Goal: Transaction & Acquisition: Purchase product/service

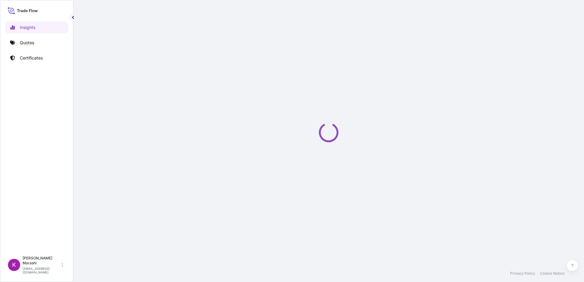
select select "2025"
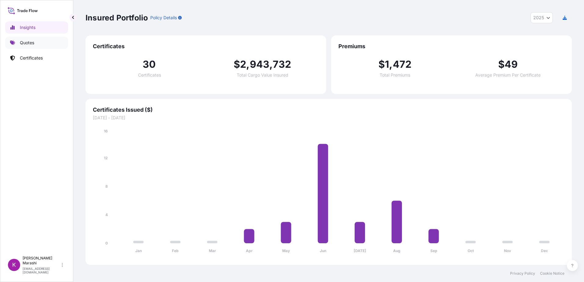
click at [31, 41] on p "Quotes" at bounding box center [27, 43] width 14 height 6
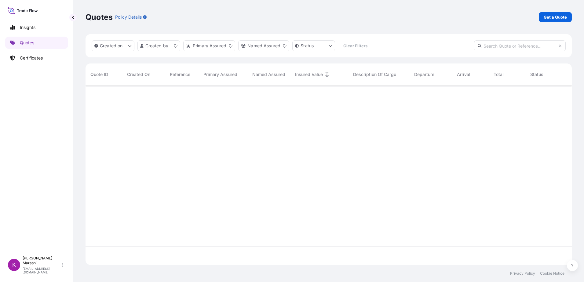
scroll to position [179, 482]
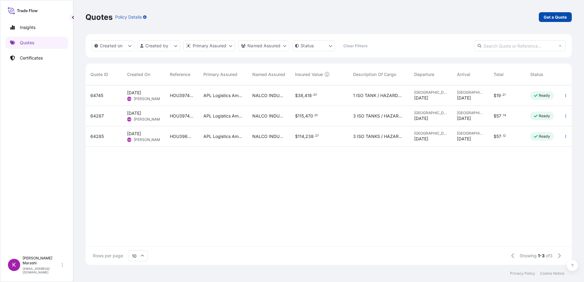
click at [556, 15] on p "Get a Quote" at bounding box center [555, 17] width 23 height 6
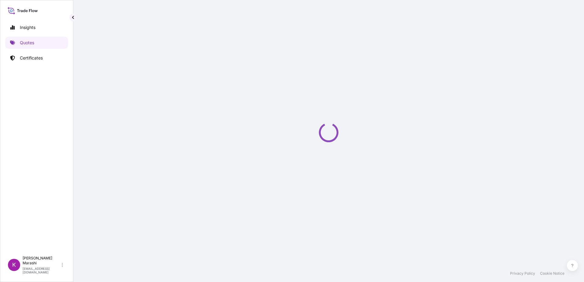
select select "Sea"
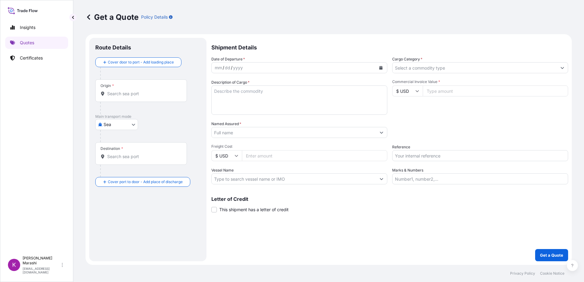
click at [150, 95] on input "Origin *" at bounding box center [143, 94] width 72 height 6
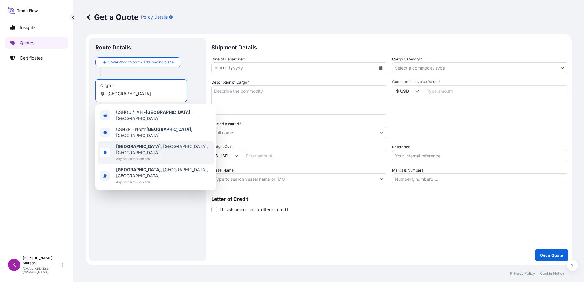
click at [138, 144] on span "Houston , TX, USA" at bounding box center [163, 150] width 95 height 12
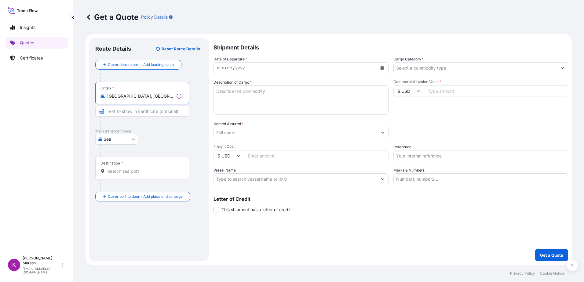
type input "Houston, TX, USA"
click at [128, 172] on input "Destination *" at bounding box center [144, 171] width 74 height 6
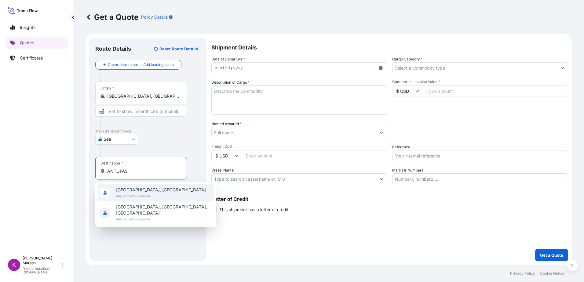
click at [141, 191] on span "Antofagasta, Chile" at bounding box center [161, 190] width 90 height 6
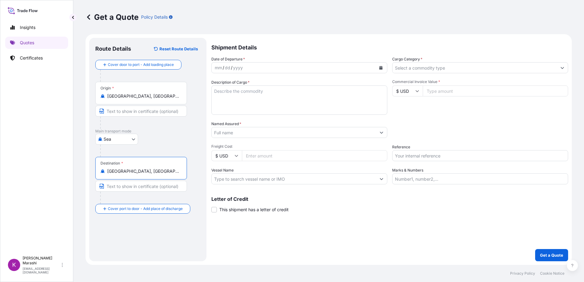
type input "Antofagasta, Chile"
click at [379, 67] on icon "Calendar" at bounding box center [381, 68] width 4 height 4
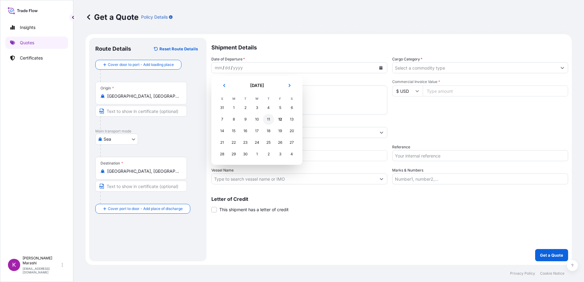
click at [268, 119] on div "11" at bounding box center [268, 119] width 11 height 11
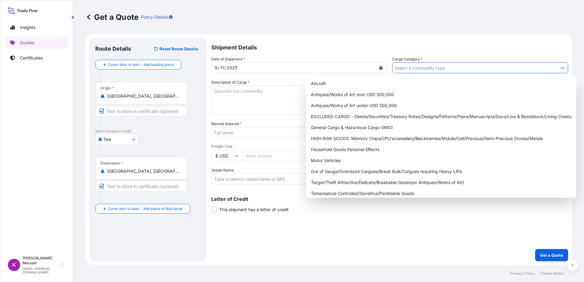
click at [564, 67] on icon "Show suggestions" at bounding box center [563, 68] width 4 height 4
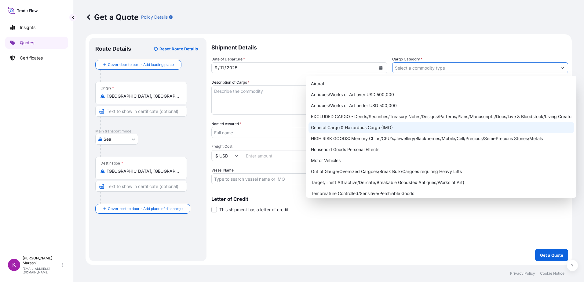
click at [351, 129] on div "General Cargo & Hazardous Cargo (IMO)" at bounding box center [442, 127] width 266 height 11
type input "General Cargo & Hazardous Cargo (IMO)"
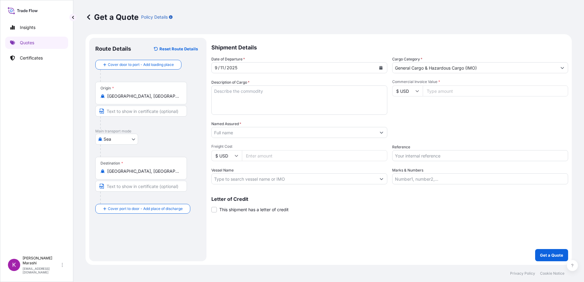
click at [213, 91] on textarea "Description of Cargo *" at bounding box center [300, 100] width 176 height 29
click at [216, 98] on textarea "4 ISO TANKS / HAZARDOUS" at bounding box center [300, 100] width 176 height 29
click at [276, 91] on textarea "4 ISO TANKS / HAZARDOUS" at bounding box center [300, 100] width 176 height 29
click at [246, 99] on textarea "4 ISO TANKS / HAZARDOUS HAPAG BKG #" at bounding box center [300, 100] width 176 height 29
paste textarea "30714067"
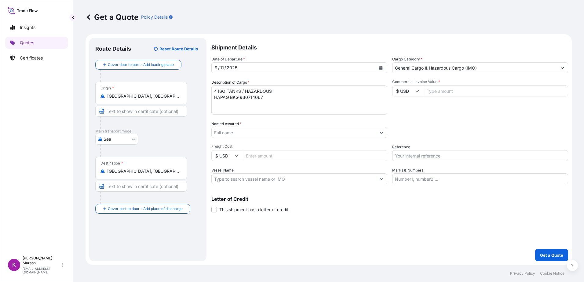
click at [263, 98] on textarea "4 ISO TANKS / HAZARDOUS HAPAG BKG #30714067" at bounding box center [300, 100] width 176 height 29
click at [289, 97] on textarea "4 ISO TANKS / HAZARDOUS HAPAG BKG #30714067 APL BKG #" at bounding box center [300, 100] width 176 height 29
paste textarea "398211"
click at [302, 98] on textarea "4 ISO TANKS / HAZARDOUS HAPAG BKG #30714067 APL BKG #398211" at bounding box center [300, 100] width 176 height 29
click at [227, 104] on textarea "4 ISO TANKS / HAZARDOUS HAPAG BKG #30714067 APL BKG #398211 PO #" at bounding box center [300, 100] width 176 height 29
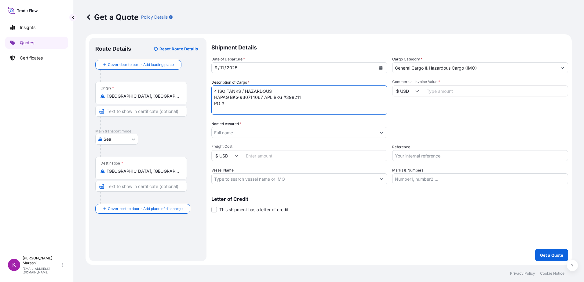
paste textarea "4505058434"
click at [256, 104] on textarea "4 ISO TANKS / HAZARDOUS HAPAG BKG #30714067 APL BKG #398211 PO #4505058434" at bounding box center [300, 100] width 176 height 29
click at [257, 105] on textarea "4 ISO TANKS / HAZARDOUS HAPAG BKG #30714067 APL BKG #398211 PO #4505058434" at bounding box center [300, 100] width 176 height 29
click at [268, 105] on textarea "4 ISO TANKS / HAZARDOUS HAPAG BKG #30714067 APL BKG #398211 PO #4505058434 CTR #" at bounding box center [300, 100] width 176 height 29
paste textarea "ITTU1057859"
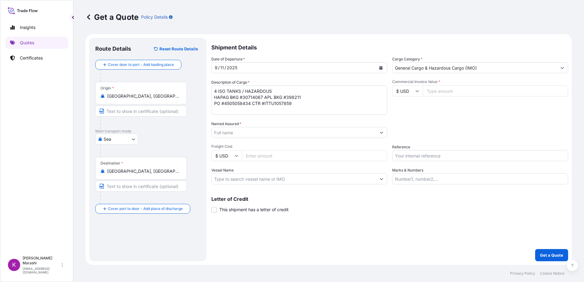
click at [294, 104] on textarea "4 ISO TANKS / HAZARDOUS HAPAG BKG #30714067 APL BKG #398211 PO #4505058434 CTR …" at bounding box center [300, 100] width 176 height 29
click at [229, 111] on textarea "4 ISO TANKS / HAZARDOUS HAPAG BKG #30714067 APL BKG #398211 PO #4505058434 CTR …" at bounding box center [300, 100] width 176 height 29
paste textarea "1400439"
click at [226, 112] on textarea "4 ISO TANKS / HAZARDOUS HAPAG BKG #30714067 APL BKG #398211 PO #4505058434 CTR …" at bounding box center [300, 100] width 176 height 29
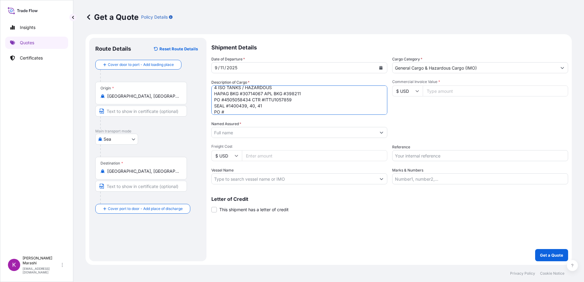
paste textarea "4505058436"
click at [267, 112] on textarea "4 ISO TANKS / HAZARDOUS HAPAG BKG #30714067 APL BKG #398211 PO #4505058434 CTR …" at bounding box center [300, 100] width 176 height 29
paste textarea "ITTU4052681"
click at [235, 113] on textarea "4 ISO TANKS / HAZARDOUS HAPAG BKG #30714067 APL BKG #398211 PO #4505058434 CTR …" at bounding box center [300, 100] width 176 height 29
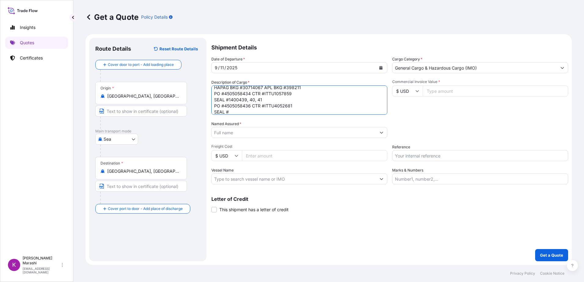
paste textarea "1400442"
click at [226, 113] on textarea "4 ISO TANKS / HAZARDOUS HAPAG BKG #30714067 APL BKG #398211 PO #4505058434 CTR …" at bounding box center [300, 100] width 176 height 29
paste textarea "4505058439"
click at [267, 112] on textarea "4 ISO TANKS / HAZARDOUS HAPAG BKG #30714067 APL BKG #398211 PO #4505058434 CTR …" at bounding box center [300, 100] width 176 height 29
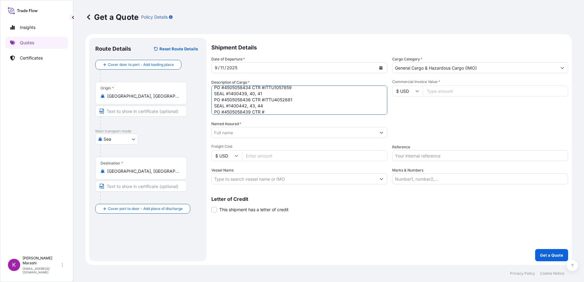
paste textarea "ITTU4054180"
click at [231, 111] on textarea "4 ISO TANKS / HAZARDOUS HAPAG BKG #30714067 APL BKG #398211 PO #4505058434 CTR …" at bounding box center [300, 100] width 176 height 29
paste textarea "1400445"
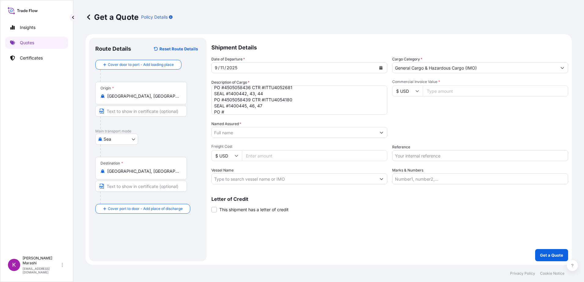
click at [226, 113] on textarea "4 ISO TANKS / HAZARDOUS HAPAG BKG #30714067 APL BKG #398211 PO #4505058434 CTR …" at bounding box center [300, 100] width 176 height 29
paste textarea "4505058443"
click at [269, 114] on textarea "4 ISO TANKS / HAZARDOUS HAPAG BKG #30714067 APL BKG #398211 PO #4505058434 CTR …" at bounding box center [300, 100] width 176 height 29
paste textarea "RFCU8230875"
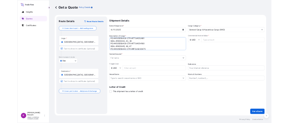
scroll to position [34, 0]
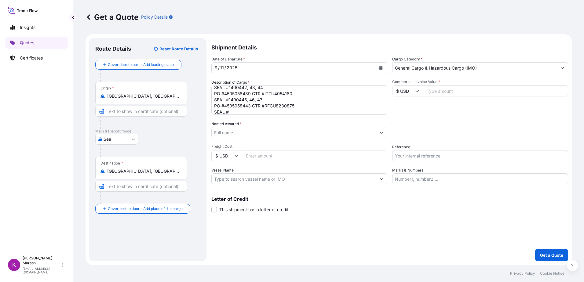
click at [231, 112] on textarea "4 ISO TANKS / HAZARDOUS HAPAG BKG #30714067 APL BKG #398211 PO #4505058434 CTR …" at bounding box center [300, 100] width 176 height 29
paste textarea "1400427"
type textarea "4 ISO TANKS / HAZARDOUS HAPAG BKG #30714067 APL BKG #398211 PO #4505058434 CTR …"
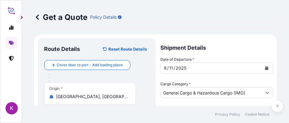
scroll to position [22, 0]
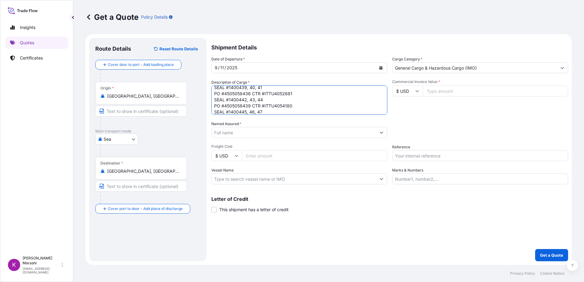
click at [433, 94] on input "Commercial Invoice Value *" at bounding box center [496, 91] width 146 height 11
type input "102258.71"
drag, startPoint x: 232, startPoint y: 134, endPoint x: 231, endPoint y: 131, distance: 3.1
click at [232, 134] on input "Named Assured *" at bounding box center [294, 132] width 164 height 11
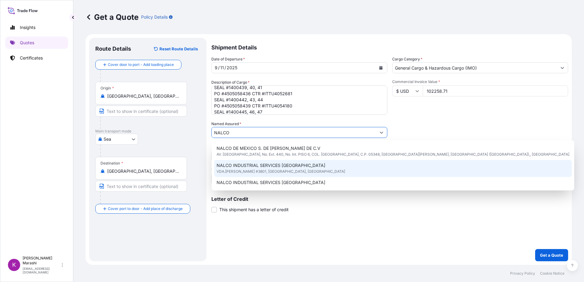
click at [257, 171] on span "VDA.PEDRO DE VALDIVIA #3801, NUNOA, CHILE" at bounding box center [281, 172] width 129 height 6
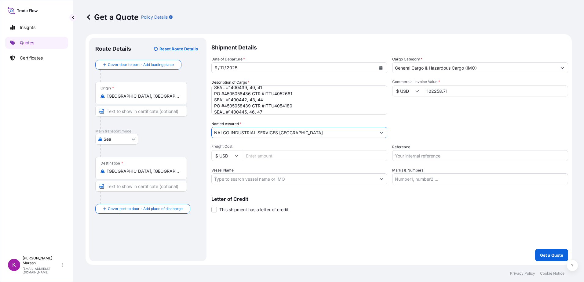
type input "NALCO INDUSTRIAL SERVICES CHILE"
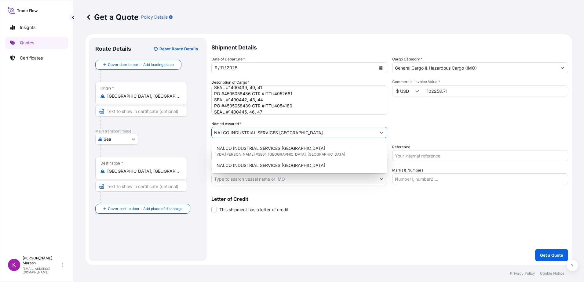
click at [329, 213] on div "Shipment Details Date of Departure * 9 / 11 / 2025 Cargo Category * General Car…" at bounding box center [390, 150] width 357 height 224
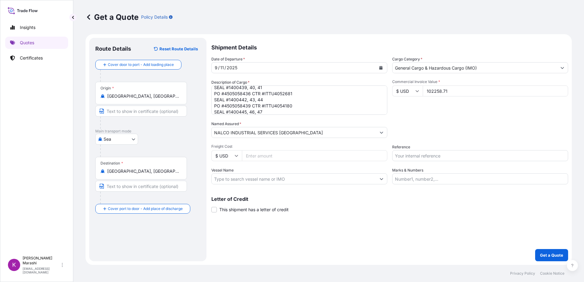
click at [250, 157] on input "Freight Cost" at bounding box center [315, 155] width 146 height 11
type input "38854.00"
click at [426, 157] on input "Reference" at bounding box center [481, 155] width 176 height 11
click at [415, 155] on input "HOU" at bounding box center [481, 155] width 176 height 11
type input "HOU398211"
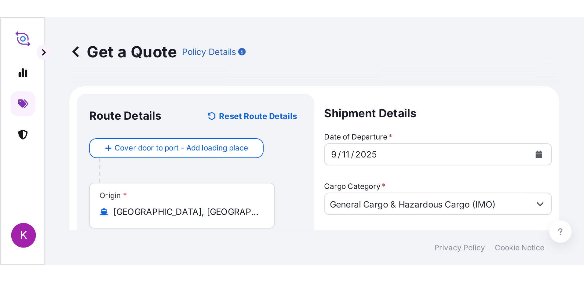
scroll to position [16, 0]
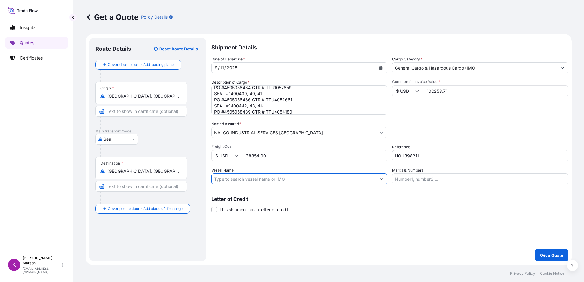
click at [230, 182] on input "Vessel Name" at bounding box center [294, 179] width 164 height 11
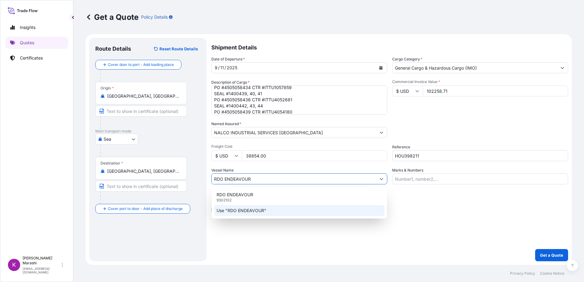
click at [240, 210] on p "Use "RDO ENDEAVOUR"" at bounding box center [242, 211] width 50 height 6
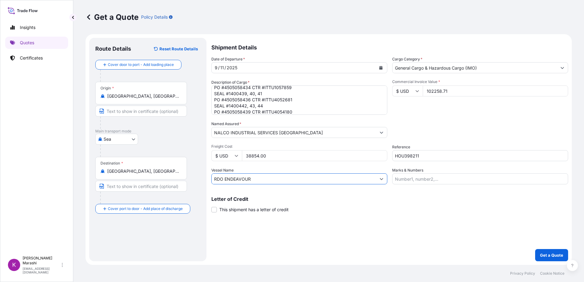
type input "RDO ENDEAVOUR"
click at [402, 179] on input "Marks & Numbers" at bounding box center [481, 179] width 176 height 11
paste input "ITTU1057859"
click at [431, 179] on input "ITTU1057859," at bounding box center [481, 179] width 176 height 11
paste input "ITTU4052681"
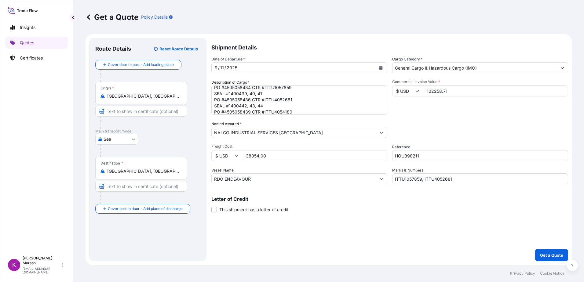
click at [461, 181] on input "ITTU1057859, ITTU4052681," at bounding box center [481, 179] width 176 height 11
paste input "ITTU4054180"
drag, startPoint x: 486, startPoint y: 178, endPoint x: 490, endPoint y: 179, distance: 4.4
click at [486, 178] on input "ITTU1057859, ITTU4052681, ITTU4054180," at bounding box center [481, 179] width 176 height 11
paste input "RFCU8230875"
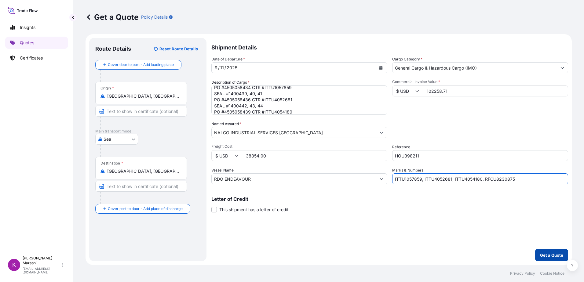
type input "ITTU1057859, ITTU4052681, ITTU4054180, RFCU8230875"
click at [550, 253] on p "Get a Quote" at bounding box center [551, 256] width 23 height 6
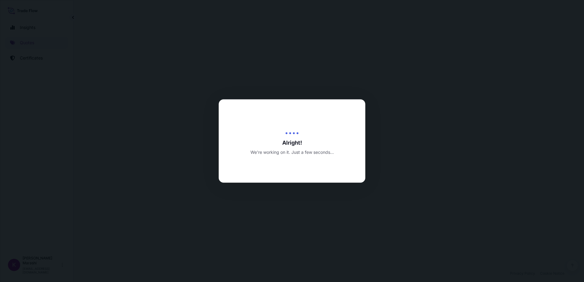
select select "Sea"
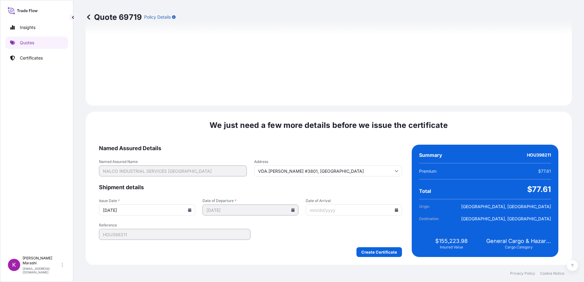
scroll to position [690, 0]
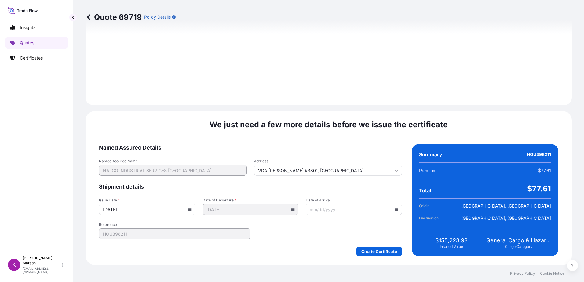
click at [395, 210] on icon at bounding box center [396, 210] width 3 height 4
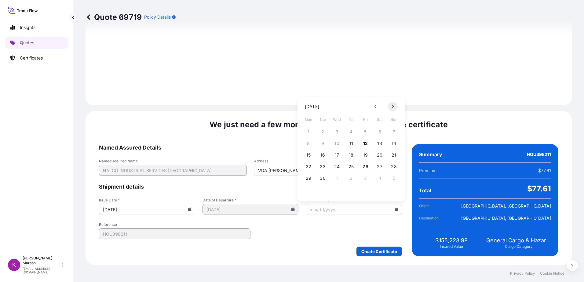
click at [393, 105] on icon at bounding box center [394, 106] width 2 height 3
click at [367, 155] on button "17" at bounding box center [366, 155] width 10 height 10
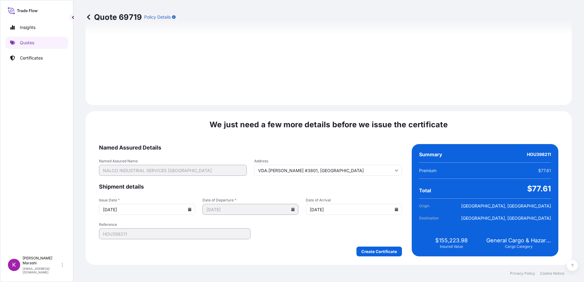
type input "10/17/2025"
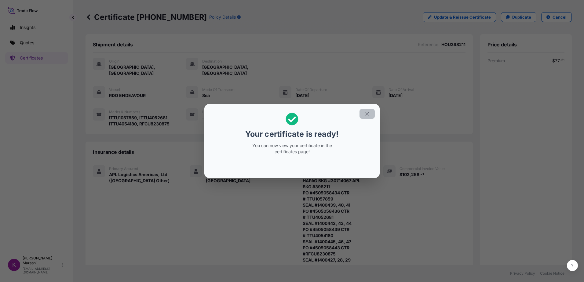
click at [369, 114] on icon "button" at bounding box center [368, 114] width 6 height 6
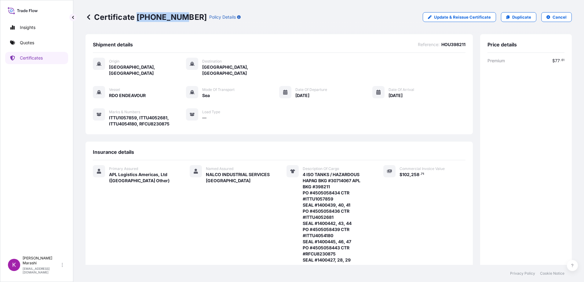
drag, startPoint x: 137, startPoint y: 16, endPoint x: 179, endPoint y: 20, distance: 42.1
click at [179, 20] on p "Certificate 31867-36-1" at bounding box center [146, 17] width 121 height 10
drag, startPoint x: 179, startPoint y: 20, endPoint x: 170, endPoint y: 18, distance: 9.7
copy p "31867-36-1"
click at [33, 264] on p "Kay Marashi" at bounding box center [42, 261] width 38 height 10
